Goal: Information Seeking & Learning: Learn about a topic

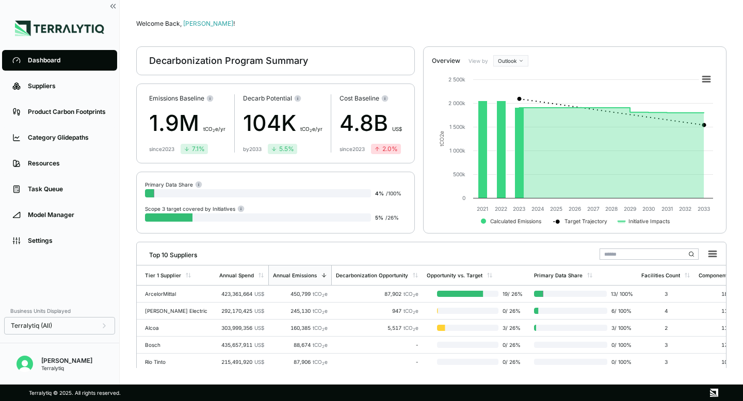
click at [272, 141] on div "Decarb Potential 104K t CO 2 e/yr by 2033 5.5 %" at bounding box center [282, 123] width 79 height 58
click at [517, 62] on html "Dashboard Suppliers Product Carbon Footprints Category Glidepaths Resources Tas…" at bounding box center [371, 200] width 743 height 401
click at [516, 92] on div "Baseline" at bounding box center [525, 90] width 61 height 12
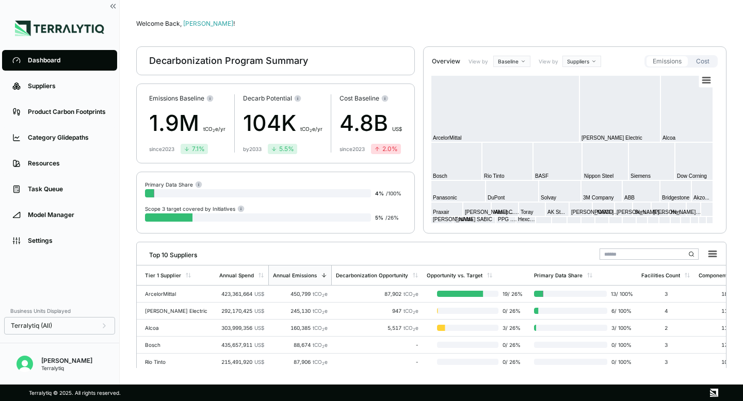
click at [704, 65] on button "Cost" at bounding box center [703, 61] width 26 height 10
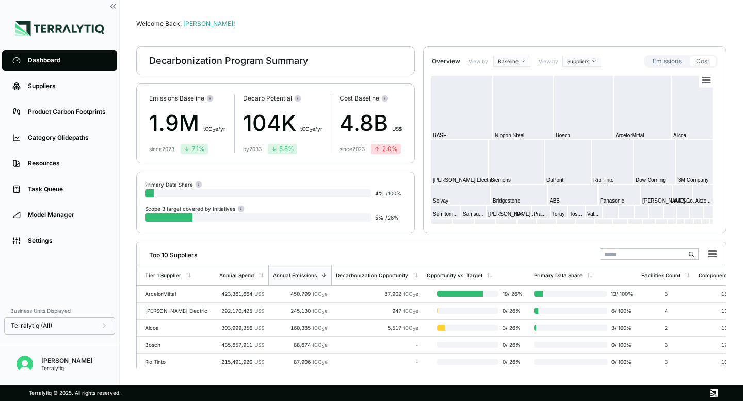
click at [670, 64] on button "Emissions" at bounding box center [667, 61] width 41 height 10
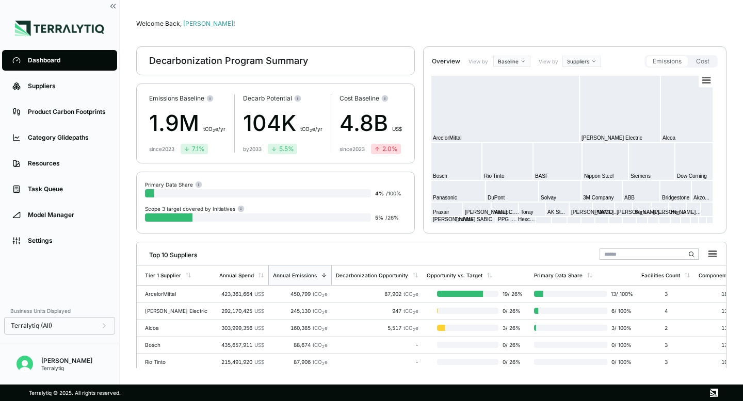
click at [588, 68] on rect at bounding box center [572, 150] width 293 height 165
click at [582, 58] on html "Dashboard Suppliers Product Carbon Footprints Category Glidepaths Resources Tas…" at bounding box center [371, 200] width 743 height 401
click at [580, 91] on div "Materials" at bounding box center [595, 91] width 61 height 12
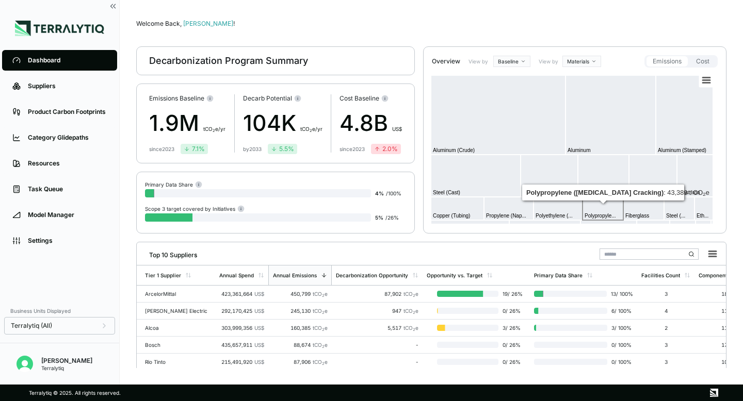
scroll to position [1, 0]
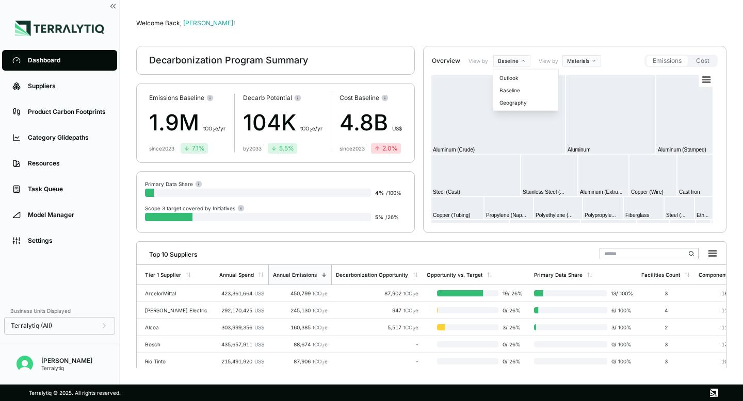
click at [518, 59] on html "Dashboard Suppliers Product Carbon Footprints Category Glidepaths Resources Tas…" at bounding box center [371, 200] width 743 height 401
click at [513, 81] on div "Outlook" at bounding box center [525, 78] width 61 height 12
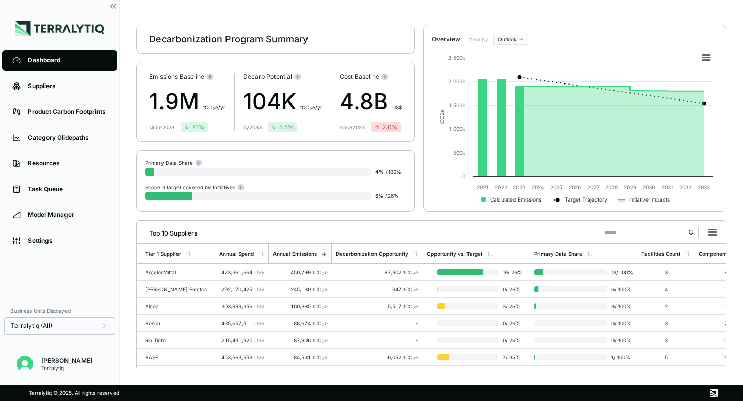
scroll to position [7, 0]
